Goal: Register for event/course

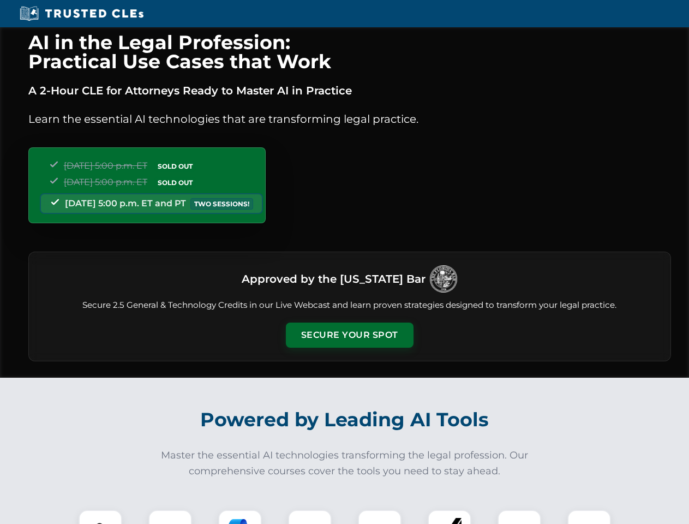
click at [349, 335] on button "Secure Your Spot" at bounding box center [350, 334] width 128 height 25
click at [100, 517] on img at bounding box center [101, 531] width 32 height 32
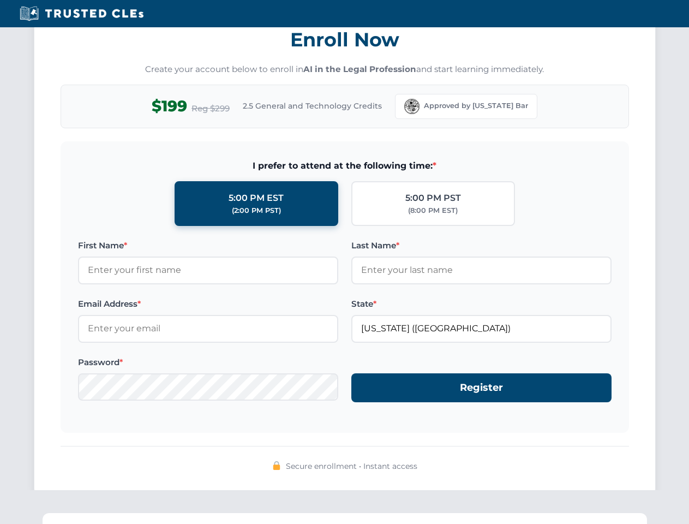
scroll to position [1071, 0]
